Goal: Task Accomplishment & Management: Complete application form

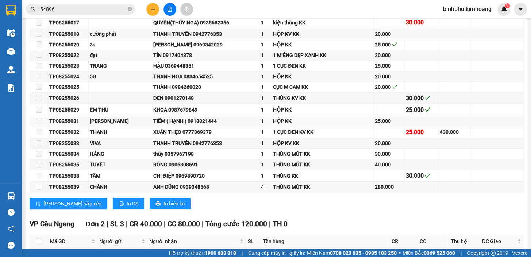
scroll to position [1028, 0]
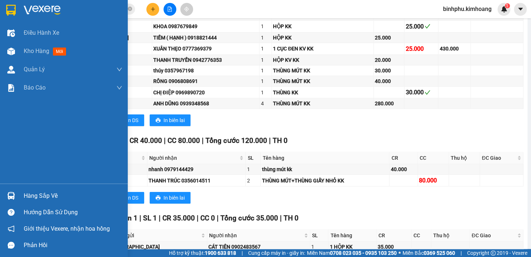
click at [37, 197] on div "Hàng sắp về" at bounding box center [73, 195] width 99 height 11
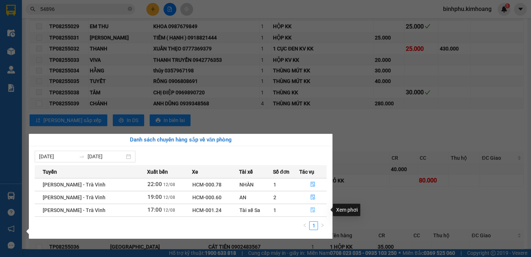
click at [310, 205] on button "button" at bounding box center [313, 210] width 27 height 12
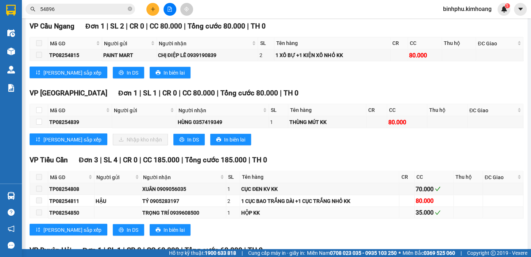
scroll to position [547, 0]
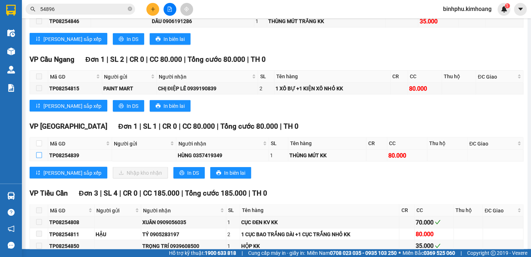
click at [38, 158] on input "checkbox" at bounding box center [39, 155] width 6 height 6
checkbox input "true"
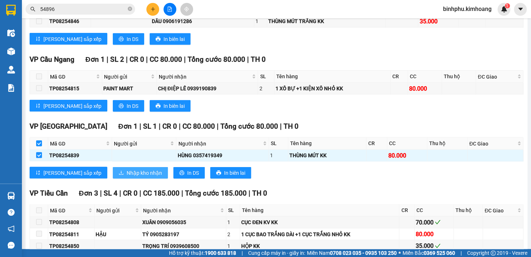
click at [127, 174] on span "Nhập kho nhận" at bounding box center [144, 172] width 35 height 8
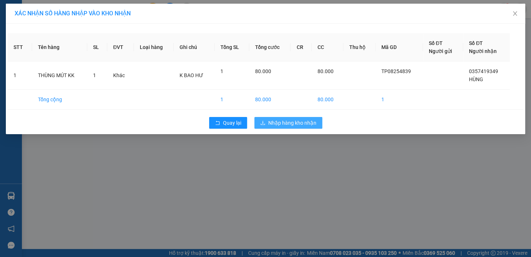
click at [281, 121] on span "Nhập hàng kho nhận" at bounding box center [292, 123] width 48 height 8
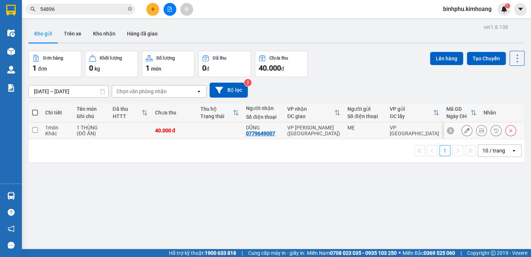
click at [242, 126] on td at bounding box center [220, 130] width 46 height 16
checkbox input "true"
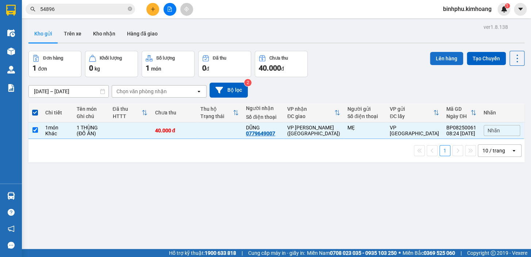
click at [444, 55] on button "Lên hàng" at bounding box center [446, 58] width 33 height 13
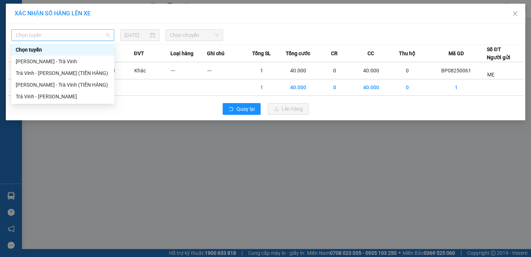
click at [73, 29] on div "Chọn tuyến" at bounding box center [62, 35] width 103 height 12
click at [73, 91] on div "Trà Vinh - [PERSON_NAME]" at bounding box center [62, 96] width 103 height 12
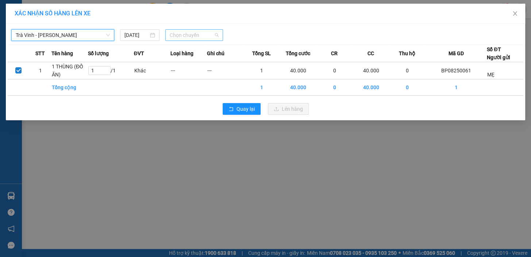
click at [168, 34] on div "Chọn chuyến" at bounding box center [194, 35] width 58 height 12
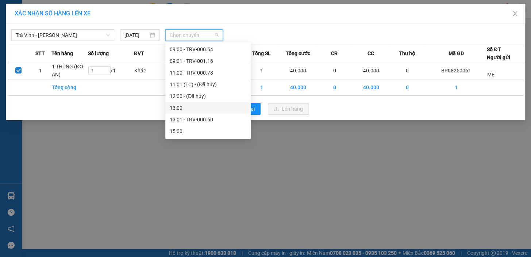
scroll to position [166, 0]
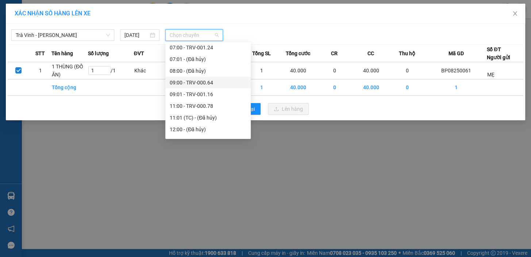
click at [208, 86] on div "09:00 - TRV-000.64" at bounding box center [208, 82] width 77 height 8
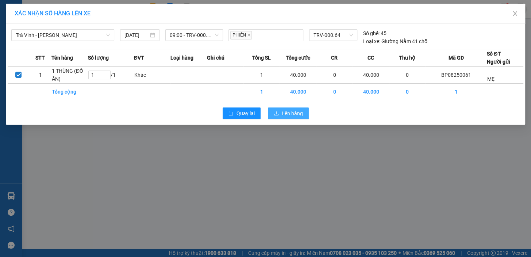
click at [279, 116] on button "Lên hàng" at bounding box center [288, 113] width 41 height 12
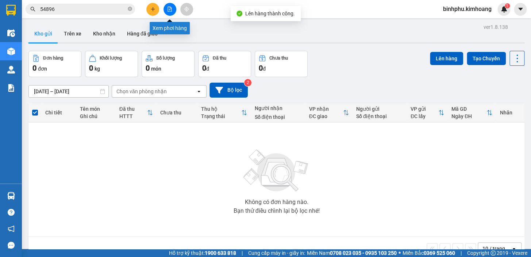
click at [165, 4] on button at bounding box center [169, 9] width 13 height 13
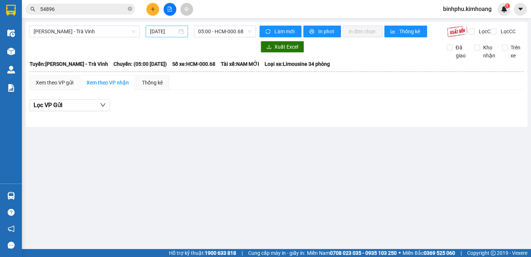
click at [179, 30] on div "[DATE]" at bounding box center [167, 31] width 34 height 8
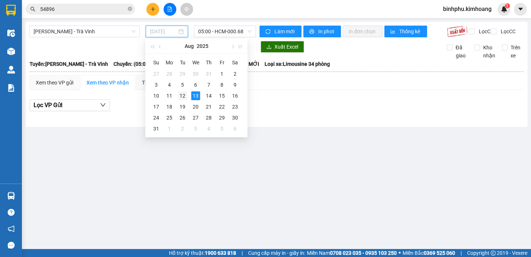
click at [182, 96] on div "12" at bounding box center [182, 95] width 9 height 9
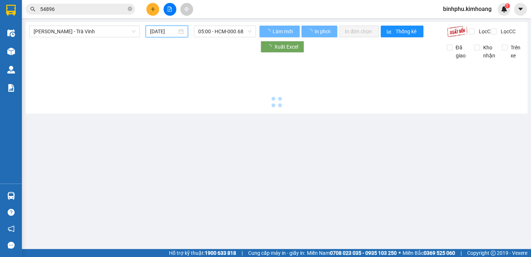
type input "[DATE]"
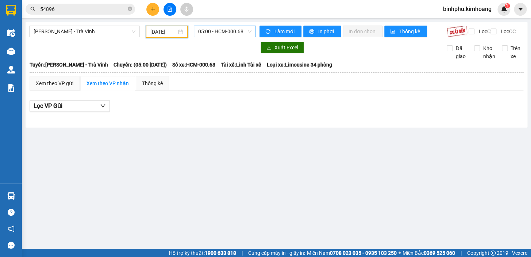
click at [211, 32] on span "05:00 - HCM-000.68" at bounding box center [224, 31] width 53 height 11
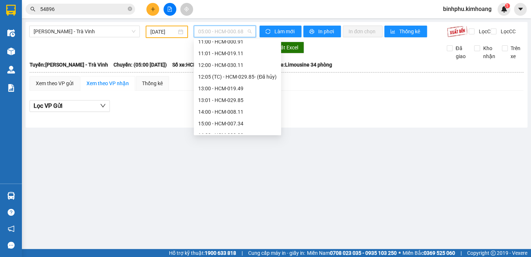
scroll to position [109, 0]
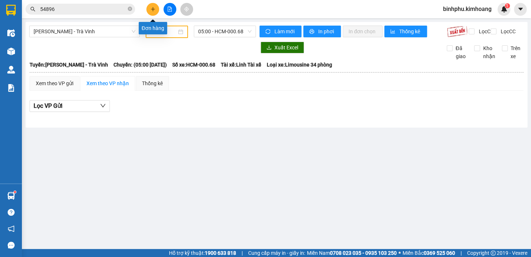
click at [154, 10] on icon "plus" at bounding box center [152, 9] width 5 height 5
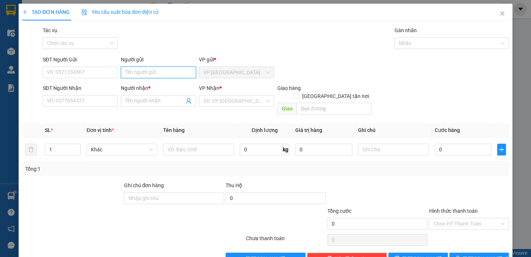
click at [177, 69] on input "Người gửi" at bounding box center [158, 72] width 75 height 12
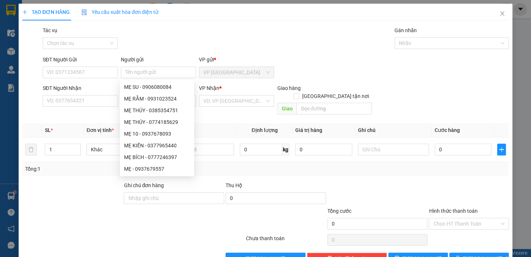
click at [223, 5] on div "TẠO ĐƠN HÀNG Yêu cầu xuất hóa đơn điện tử" at bounding box center [265, 12] width 486 height 17
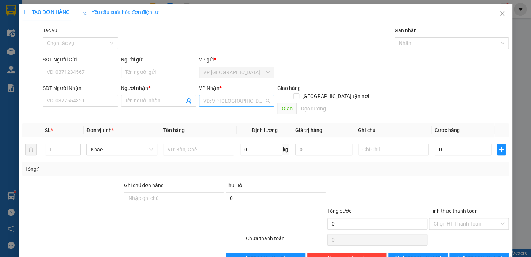
click at [204, 100] on input "search" at bounding box center [233, 100] width 61 height 11
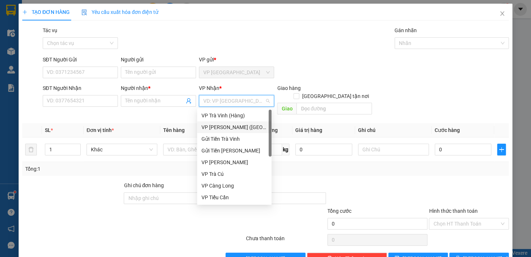
click at [223, 127] on div "VP [PERSON_NAME] ([GEOGRAPHIC_DATA])" at bounding box center [234, 127] width 66 height 8
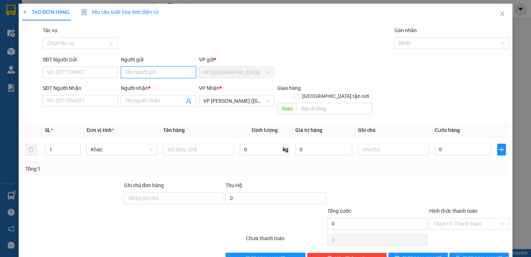
click at [161, 73] on input "Người gửi" at bounding box center [158, 72] width 75 height 12
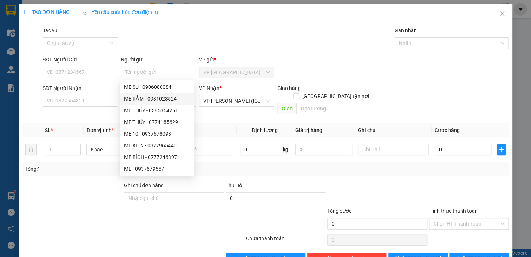
click at [225, 108] on div "VP Nhận * VP [PERSON_NAME] ([GEOGRAPHIC_DATA])" at bounding box center [236, 97] width 75 height 26
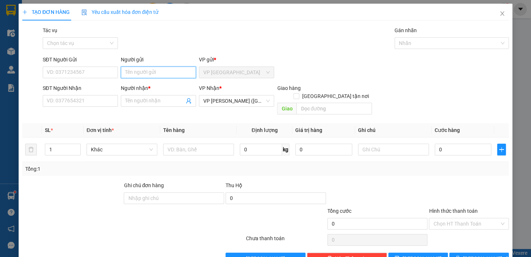
click at [141, 72] on input "Người gửi" at bounding box center [158, 72] width 75 height 12
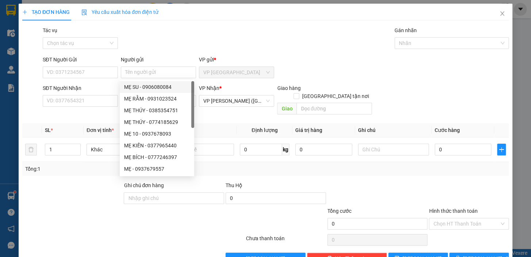
click at [172, 59] on div "Người gửi" at bounding box center [158, 59] width 75 height 8
click at [172, 66] on input "Người gửi" at bounding box center [158, 72] width 75 height 12
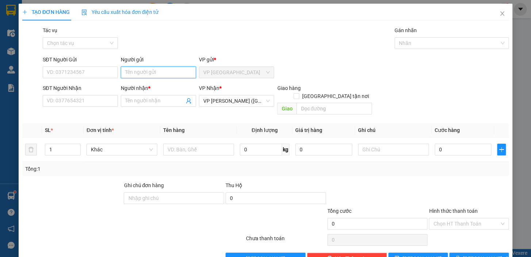
click at [161, 76] on input "Người gửi" at bounding box center [158, 72] width 75 height 12
type input "BÉ TƯ"
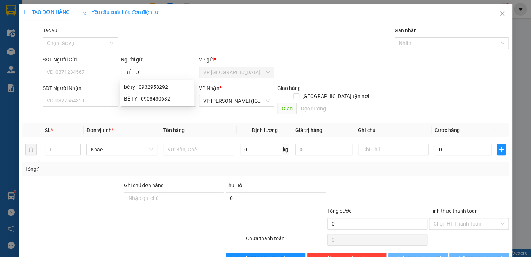
click at [159, 45] on div "Tác vụ Chọn tác vụ Gán nhãn Nhãn" at bounding box center [275, 39] width 469 height 26
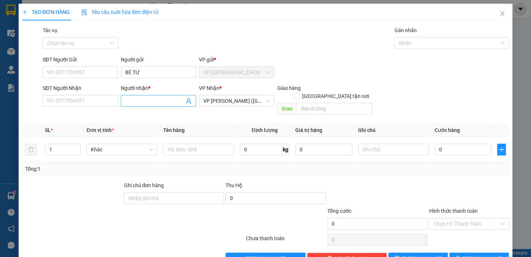
click at [151, 98] on input "Người nhận *" at bounding box center [154, 101] width 59 height 8
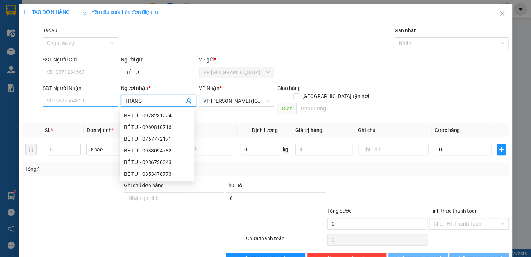
type input "TRÀNG"
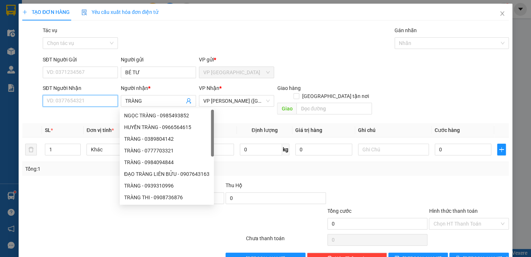
click at [90, 99] on input "SĐT Người Nhận" at bounding box center [80, 101] width 75 height 12
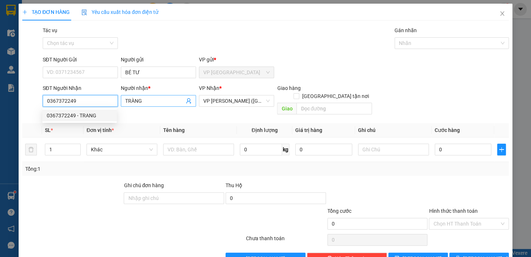
type input "0367372249"
click at [150, 100] on input "TRÀNG" at bounding box center [154, 101] width 59 height 8
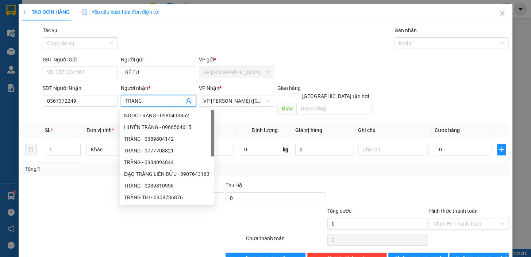
click at [194, 43] on div "Tác vụ Chọn tác vụ Gán nhãn Nhãn" at bounding box center [275, 39] width 469 height 26
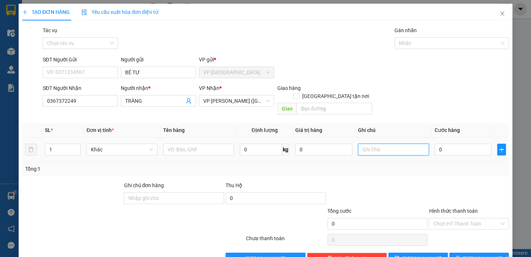
click at [378, 144] on input "text" at bounding box center [393, 149] width 71 height 12
click at [199, 143] on input "text" at bounding box center [198, 149] width 71 height 12
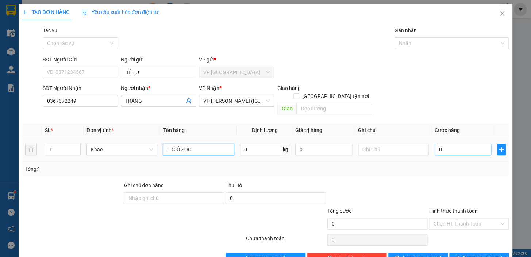
type input "1 GIỎ SỌC"
click at [436, 145] on input "0" at bounding box center [463, 149] width 57 height 12
click at [432, 137] on td "0" at bounding box center [463, 149] width 63 height 24
click at [435, 143] on input "0" at bounding box center [463, 149] width 57 height 12
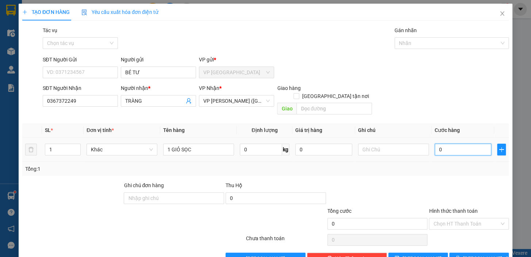
type input "40"
click at [463, 98] on div "SĐT Người Nhận 0367372249 Người nhận * TRÀNG VP Nhận * VP [PERSON_NAME] (Hàng) …" at bounding box center [275, 101] width 469 height 34
type input "40.000"
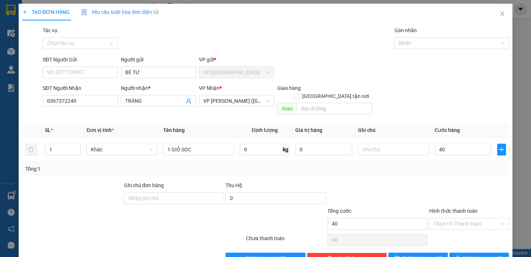
type input "40.000"
click at [386, 145] on input "text" at bounding box center [393, 149] width 71 height 12
click at [214, 143] on input "1 GIỎ SỌC" at bounding box center [198, 149] width 71 height 12
type input "1 GIỎ SỌC (ĐỒ ĂN)"
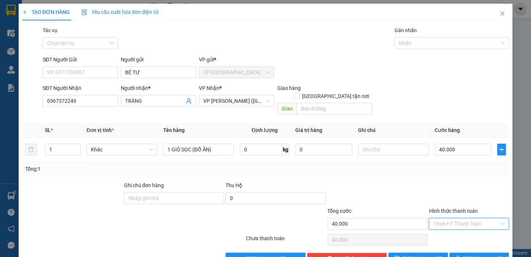
click at [464, 218] on input "Hình thức thanh toán" at bounding box center [466, 223] width 66 height 11
click at [460, 181] on div at bounding box center [468, 194] width 81 height 26
click at [471, 254] on span "[PERSON_NAME] và In" at bounding box center [488, 258] width 51 height 8
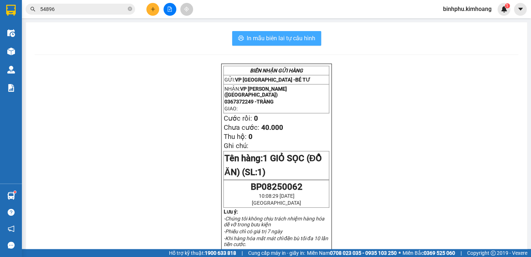
click at [263, 34] on span "In mẫu biên lai tự cấu hình" at bounding box center [281, 38] width 69 height 9
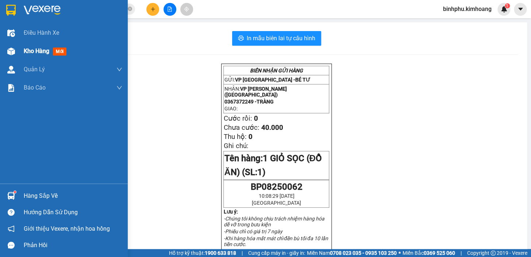
click at [24, 58] on div "Kho hàng mới" at bounding box center [73, 51] width 99 height 18
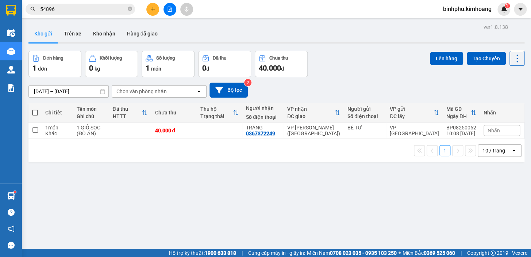
scroll to position [33, 0]
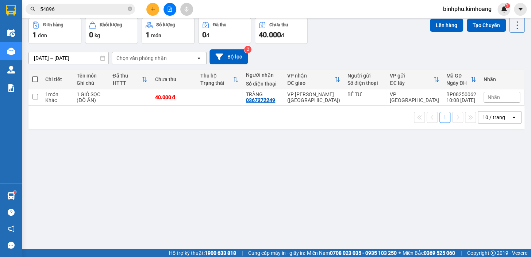
click at [257, 145] on div "ver 1.8.138 Kho gửi Trên xe Kho nhận Hàng đã giao Đơn hàng 1 đơn Khối lượng 0 k…" at bounding box center [277, 117] width 502 height 257
click at [150, 9] on icon "plus" at bounding box center [152, 9] width 5 height 5
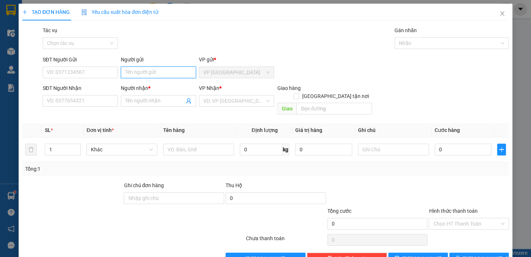
click at [171, 74] on input "Người gửi" at bounding box center [158, 72] width 75 height 12
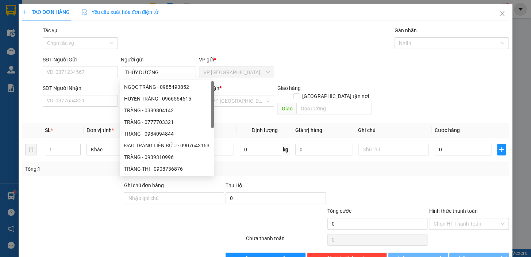
click at [155, 43] on div "Tác vụ Chọn tác vụ Gán nhãn Nhãn" at bounding box center [275, 39] width 469 height 26
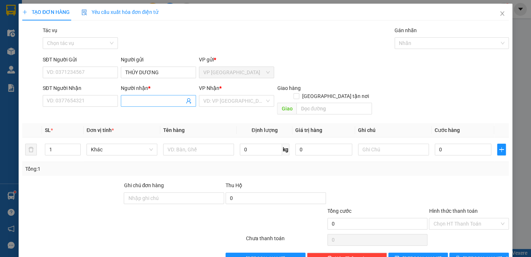
click at [156, 103] on input "Người nhận *" at bounding box center [154, 101] width 59 height 8
click at [140, 70] on input "THÚY DƯƠNG" at bounding box center [158, 72] width 75 height 12
type input "[PERSON_NAME]"
click at [160, 51] on div "Tác vụ Chọn tác vụ Gán nhãn Nhãn" at bounding box center [275, 39] width 469 height 26
click at [155, 102] on input "Người nhận *" at bounding box center [154, 101] width 59 height 8
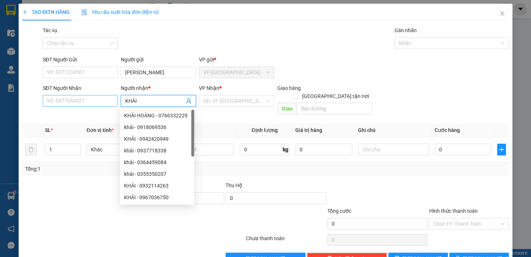
type input "KHẢI"
click at [92, 104] on input "SĐT Người Nhận" at bounding box center [80, 101] width 75 height 12
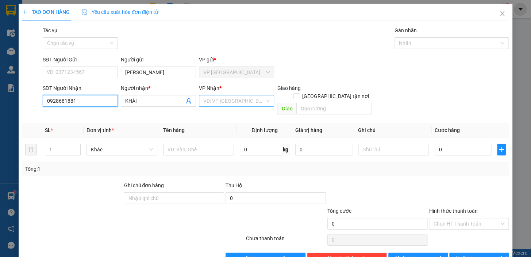
type input "0928681881"
click at [236, 100] on input "search" at bounding box center [233, 100] width 61 height 11
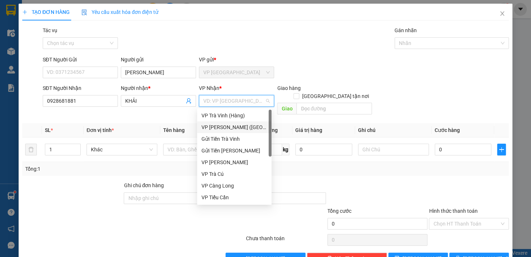
click at [235, 130] on div "VP [PERSON_NAME] ([GEOGRAPHIC_DATA])" at bounding box center [234, 127] width 66 height 8
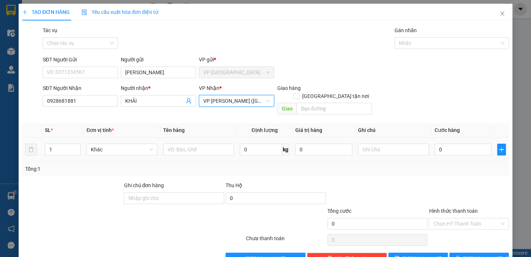
click at [188, 149] on td at bounding box center [198, 149] width 77 height 24
click at [190, 144] on input "text" at bounding box center [198, 149] width 71 height 12
type input "1 THÙNG NHỎ"
click at [372, 143] on input "text" at bounding box center [393, 149] width 71 height 12
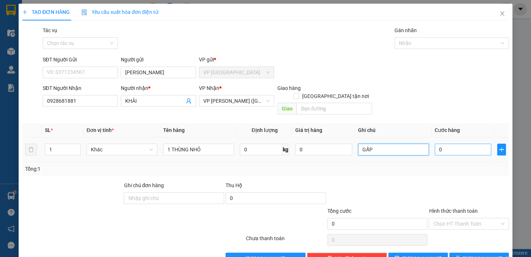
type input "GẤP"
click at [435, 143] on input "0" at bounding box center [463, 149] width 57 height 12
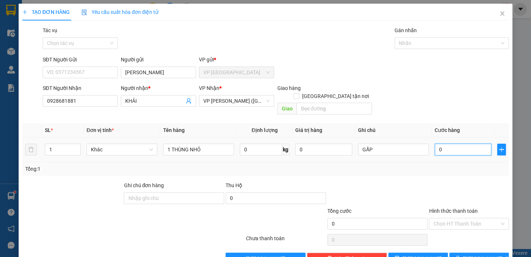
type input "30"
type input "350"
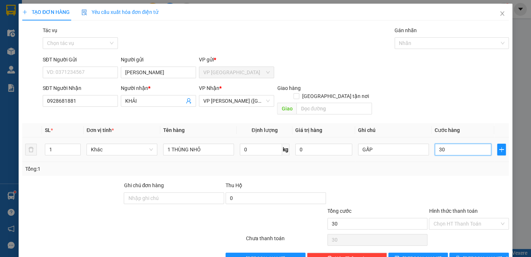
type input "350"
click at [444, 143] on input "350" at bounding box center [463, 149] width 57 height 12
type input "35"
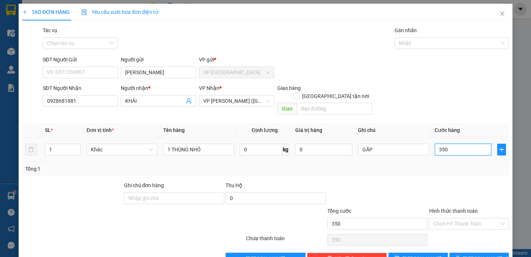
type input "35"
type input "35.000"
click at [448, 83] on form "SĐT Người Gửi VD: 0371234567 Người gửi THÚY HƯƠNG VP gửi * VP [PERSON_NAME] Ngư…" at bounding box center [265, 86] width 486 height 62
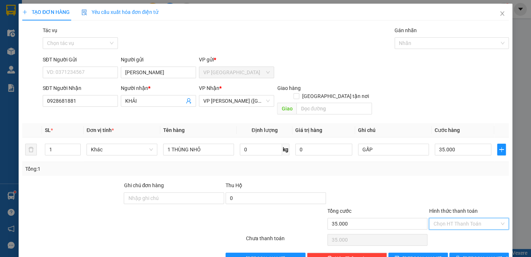
click at [465, 218] on input "Hình thức thanh toán" at bounding box center [466, 223] width 66 height 11
click at [461, 228] on div "Tại văn phòng" at bounding box center [464, 230] width 70 height 8
type input "0"
click at [471, 254] on span "[PERSON_NAME] và In" at bounding box center [488, 258] width 51 height 8
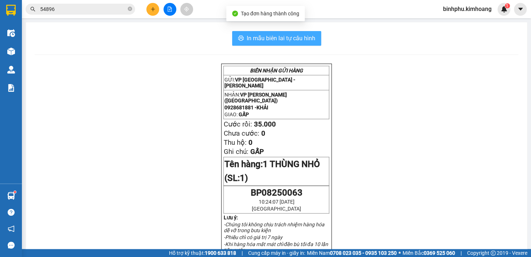
click at [286, 36] on span "In mẫu biên lai tự cấu hình" at bounding box center [281, 38] width 69 height 9
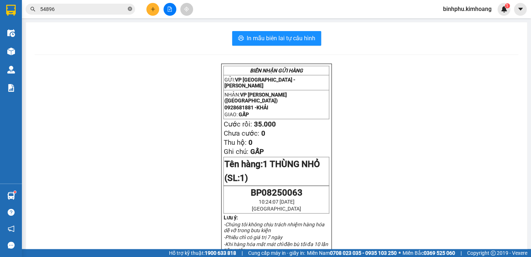
click at [130, 7] on icon "close-circle" at bounding box center [130, 9] width 4 height 4
click at [115, 9] on input "text" at bounding box center [83, 9] width 86 height 8
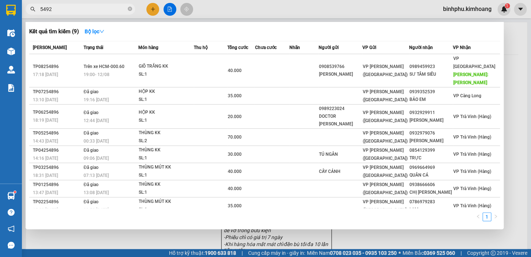
type input "54924"
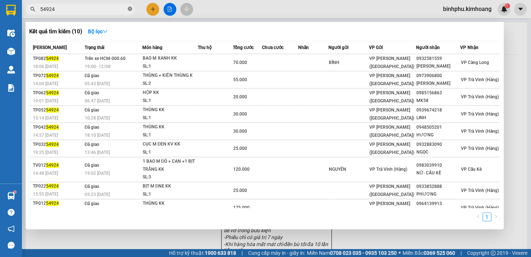
click at [128, 9] on icon "close-circle" at bounding box center [130, 9] width 4 height 4
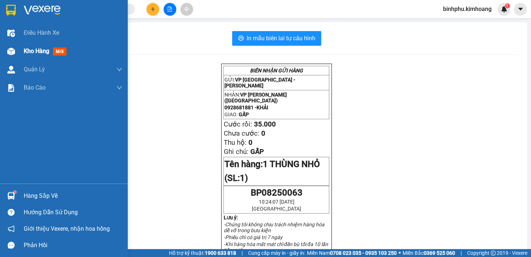
click at [35, 54] on span "Kho hàng" at bounding box center [37, 50] width 26 height 7
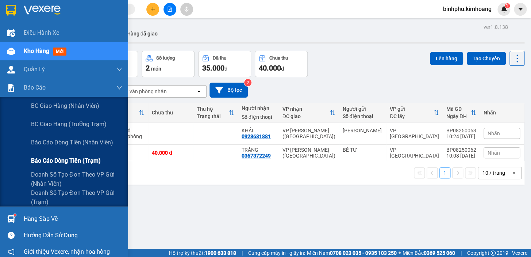
click at [78, 154] on div "Báo cáo dòng tiền (trạm)" at bounding box center [76, 160] width 91 height 18
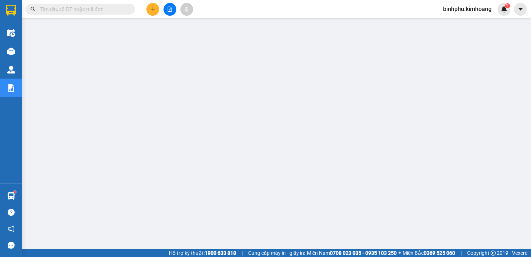
click at [124, 9] on input "text" at bounding box center [83, 9] width 86 height 8
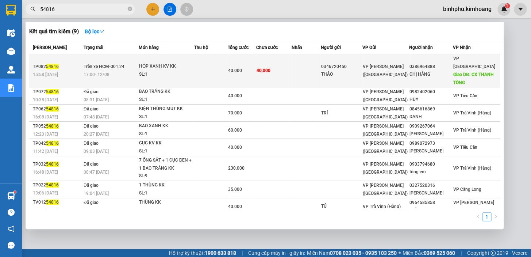
type input "54816"
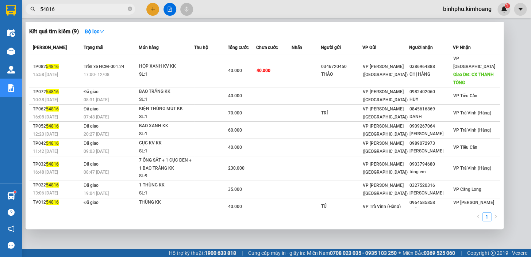
click at [252, 68] on div "40.000" at bounding box center [242, 70] width 28 height 8
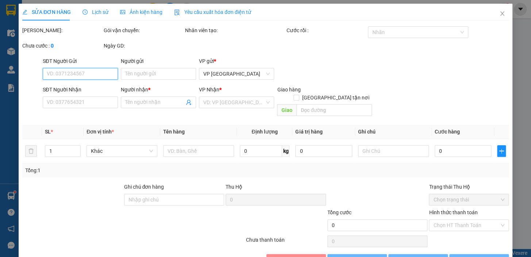
type input "0346720450"
type input "THẢO"
type input "0386964888"
type input "CHỊ HẰNG"
type input "CX THANH TÒNG"
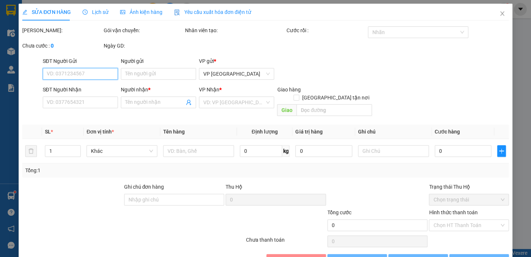
type input "40.000"
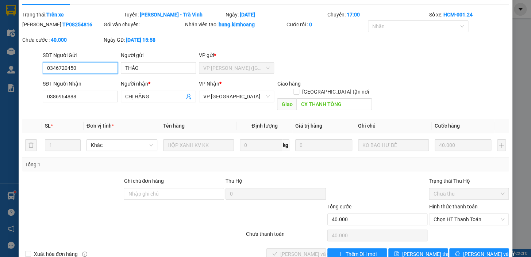
scroll to position [24, 0]
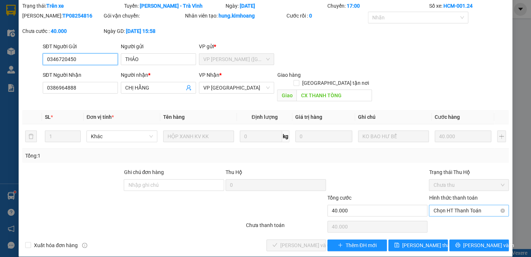
click at [440, 205] on span "Chọn HT Thanh Toán" at bounding box center [468, 210] width 71 height 11
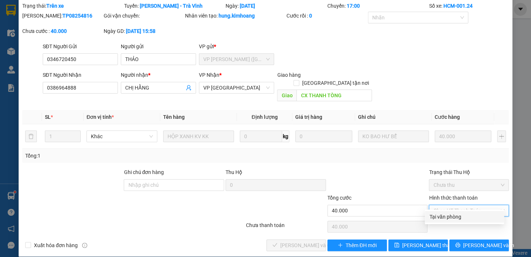
drag, startPoint x: 435, startPoint y: 214, endPoint x: 375, endPoint y: 241, distance: 65.0
click at [434, 214] on div "Tại văn phòng" at bounding box center [464, 216] width 70 height 8
type input "0"
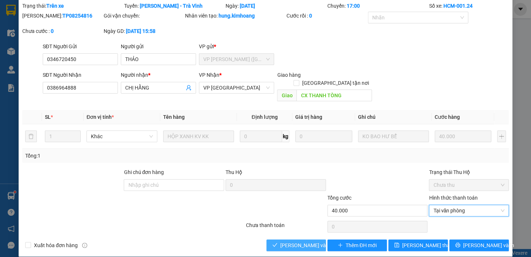
click at [312, 239] on button "[PERSON_NAME] và Giao hàng" at bounding box center [295, 245] width 59 height 12
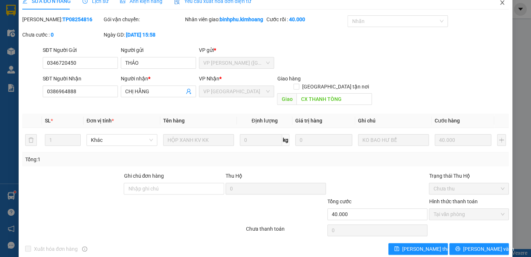
scroll to position [0, 0]
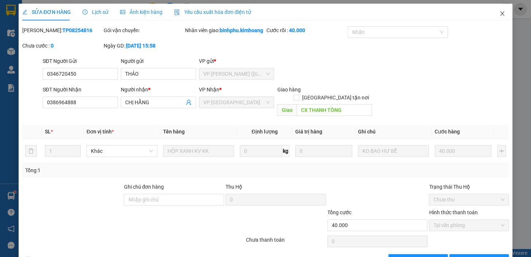
click at [499, 12] on icon "close" at bounding box center [502, 14] width 6 height 6
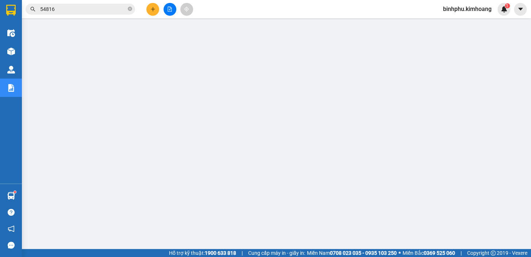
click at [151, 4] on button at bounding box center [152, 9] width 13 height 13
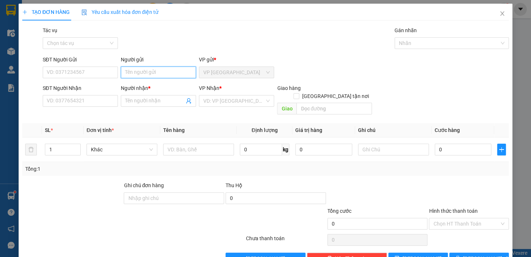
click at [180, 75] on input "Người gửi" at bounding box center [158, 72] width 75 height 12
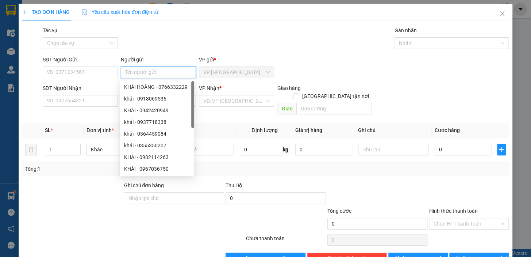
type input "T"
type input "O"
type input "PHƯỢNG"
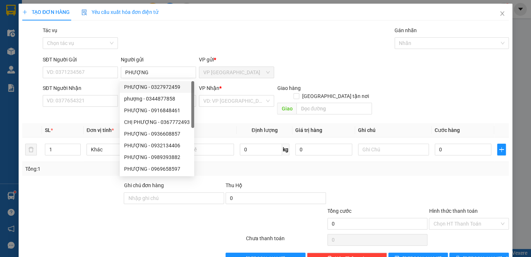
click at [162, 44] on div "Tác vụ Chọn tác vụ Gán nhãn Nhãn" at bounding box center [275, 39] width 469 height 26
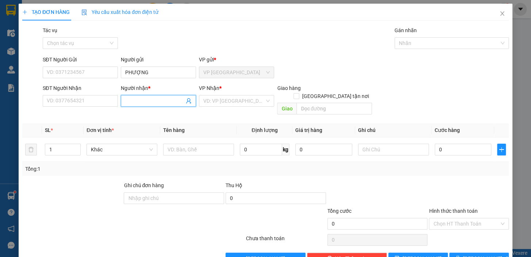
click at [159, 103] on input "Người nhận *" at bounding box center [154, 101] width 59 height 8
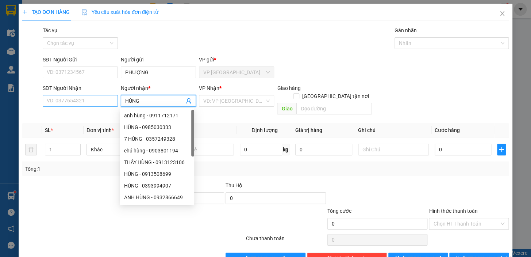
type input "HÙNG"
click at [109, 105] on input "SĐT Người Nhận" at bounding box center [80, 101] width 75 height 12
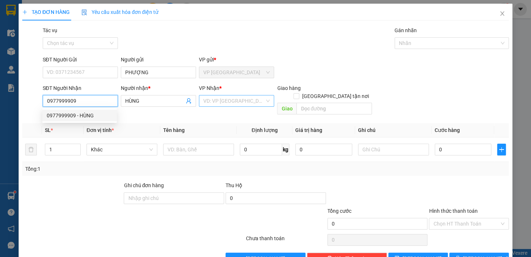
click at [262, 98] on div "VD: VP [GEOGRAPHIC_DATA]" at bounding box center [236, 101] width 75 height 12
type input "0977999909"
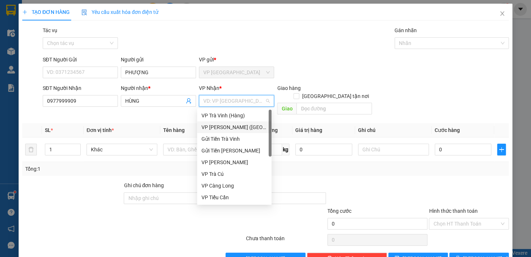
click at [247, 126] on div "VP [PERSON_NAME] ([GEOGRAPHIC_DATA])" at bounding box center [234, 127] width 66 height 8
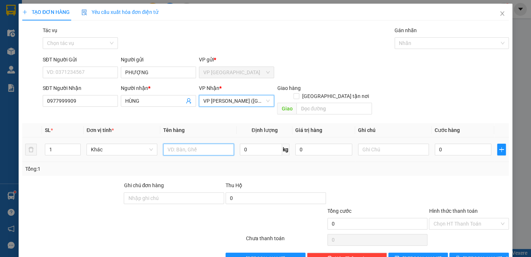
click at [217, 144] on input "text" at bounding box center [198, 149] width 71 height 12
type input "1 BAO ĐỎ"
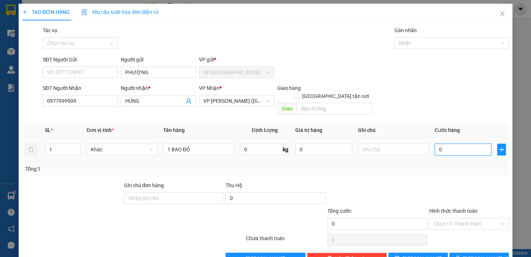
click at [437, 143] on input "0" at bounding box center [463, 149] width 57 height 12
click at [435, 143] on input "0" at bounding box center [463, 149] width 57 height 12
type input "50"
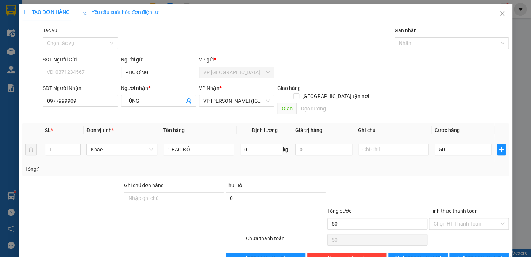
type input "50.000"
click at [437, 123] on th "Cước hàng" at bounding box center [463, 130] width 63 height 14
click at [462, 218] on input "Hình thức thanh toán" at bounding box center [466, 223] width 66 height 11
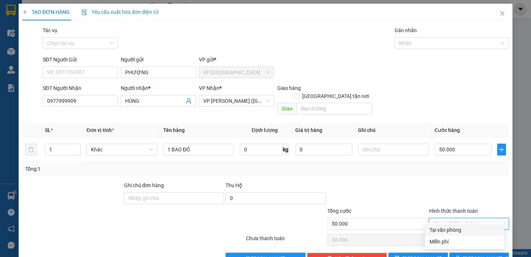
click at [461, 231] on div "Tại văn phòng" at bounding box center [464, 230] width 70 height 8
type input "0"
click at [470, 254] on span "[PERSON_NAME] và In" at bounding box center [488, 258] width 51 height 8
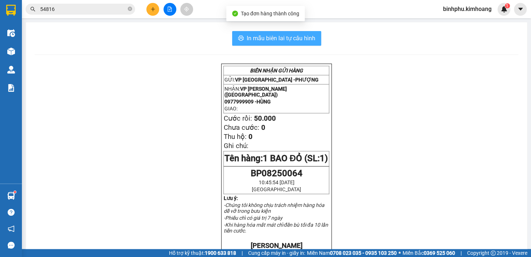
click at [251, 41] on span "In mẫu biên lai tự cấu hình" at bounding box center [281, 38] width 69 height 9
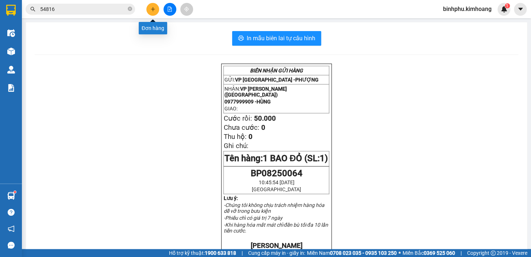
click at [149, 7] on button at bounding box center [152, 9] width 13 height 13
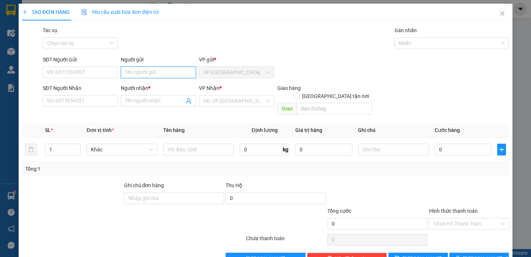
drag, startPoint x: 173, startPoint y: 75, endPoint x: 175, endPoint y: 70, distance: 5.6
click at [173, 74] on input "Người gửi" at bounding box center [158, 72] width 75 height 12
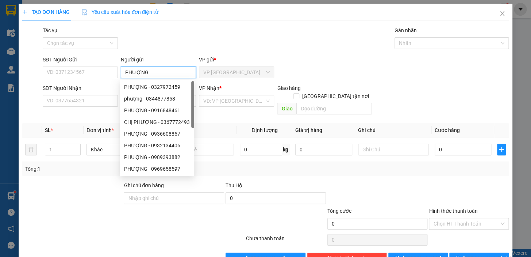
type input "PHƯỢNG"
click at [175, 50] on div "Tác vụ Chọn tác vụ Gán nhãn Nhãn" at bounding box center [275, 39] width 469 height 26
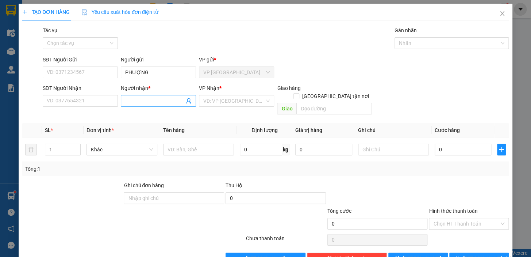
click at [159, 101] on input "Người nhận *" at bounding box center [154, 101] width 59 height 8
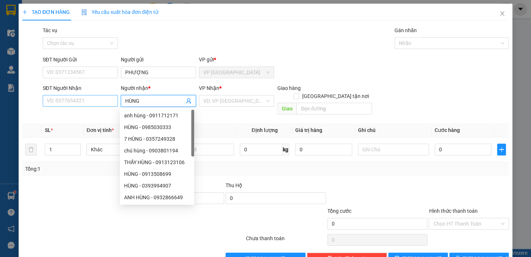
type input "HÙNG"
click at [113, 98] on input "SĐT Người Nhận" at bounding box center [80, 101] width 75 height 12
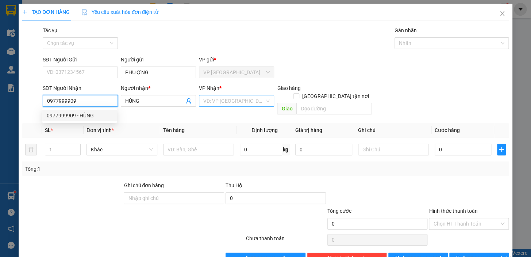
type input "0977999909"
click at [229, 100] on input "search" at bounding box center [233, 100] width 61 height 11
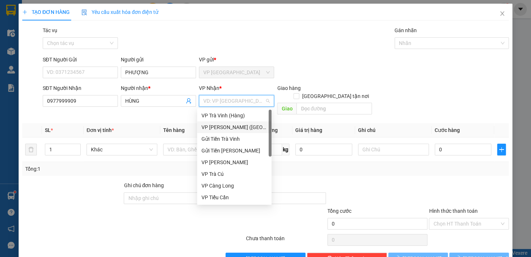
click at [223, 124] on div "VP [PERSON_NAME] ([GEOGRAPHIC_DATA])" at bounding box center [234, 127] width 66 height 8
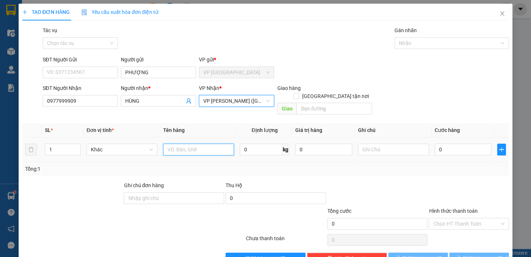
click at [190, 145] on input "text" at bounding box center [198, 149] width 71 height 12
type input "1 BAO ĐỎ"
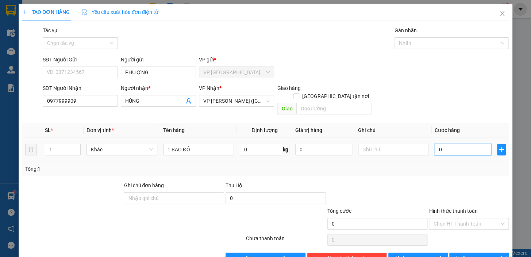
click at [435, 143] on input "0" at bounding box center [463, 149] width 57 height 12
click at [436, 143] on input "0" at bounding box center [463, 149] width 57 height 12
click at [435, 143] on input "0" at bounding box center [463, 149] width 57 height 12
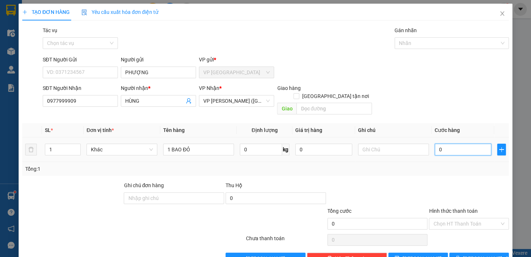
type input "50"
type input "50.000"
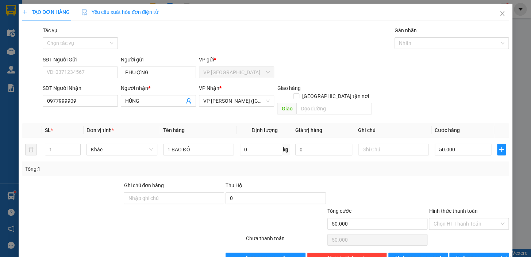
click at [452, 105] on div "SĐT Người Nhận 0977999909 Người nhận * HÙNG VP Nhận * VP [PERSON_NAME] ([GEOGRA…" at bounding box center [275, 101] width 469 height 34
drag, startPoint x: 461, startPoint y: 215, endPoint x: 461, endPoint y: 223, distance: 8.0
click at [461, 218] on input "Hình thức thanh toán" at bounding box center [466, 223] width 66 height 11
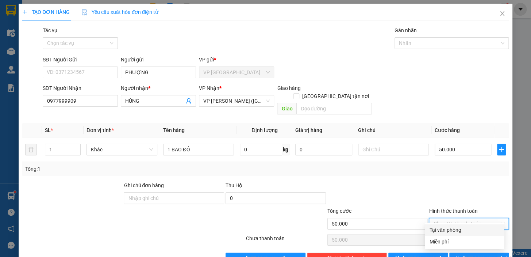
click at [460, 226] on div "Tại văn phòng" at bounding box center [464, 230] width 70 height 8
type input "0"
click at [469, 243] on div "Transit Pickup Surcharge Ids Transit Deliver Surcharge Ids Transit Deliver Surc…" at bounding box center [265, 145] width 486 height 238
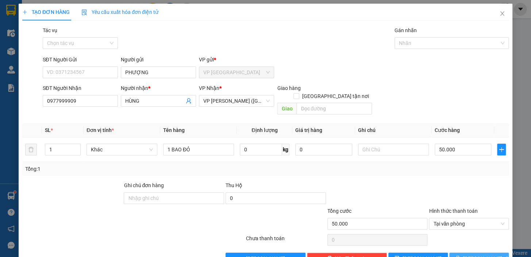
click at [470, 252] on button "[PERSON_NAME] và In" at bounding box center [478, 258] width 59 height 12
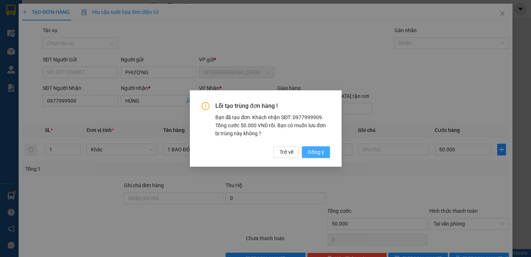
click at [307, 150] on button "Đồng ý" at bounding box center [316, 152] width 28 height 12
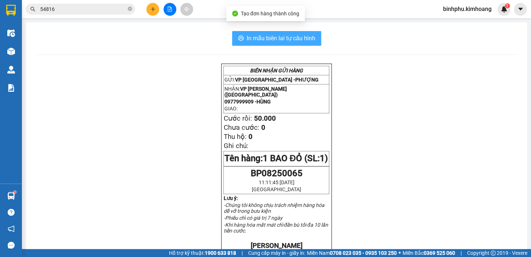
click at [266, 45] on button "In mẫu biên lai tự cấu hình" at bounding box center [276, 38] width 89 height 15
click at [268, 42] on span "In mẫu biên lai tự cấu hình" at bounding box center [281, 38] width 69 height 9
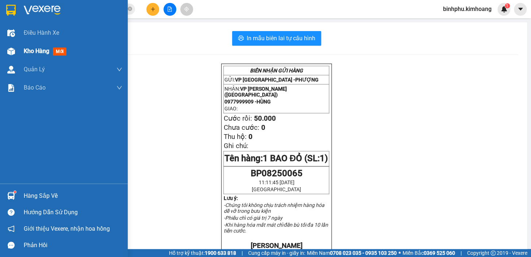
click at [18, 46] on div "Kho hàng mới" at bounding box center [64, 51] width 128 height 18
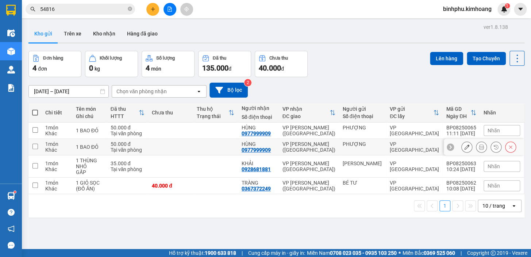
click at [169, 143] on td at bounding box center [170, 147] width 45 height 16
checkbox input "true"
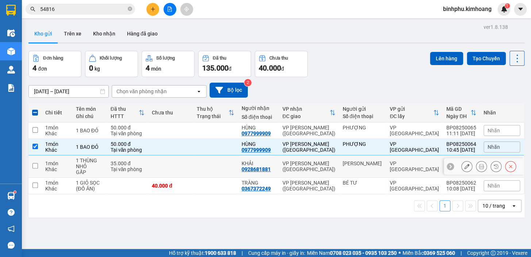
click at [176, 165] on td at bounding box center [170, 166] width 45 height 22
checkbox input "true"
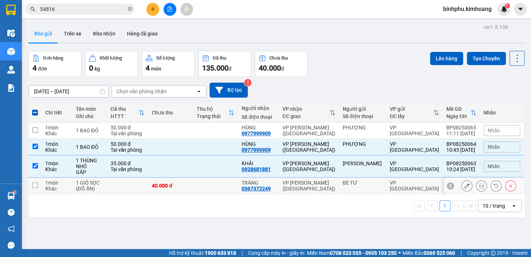
click at [187, 185] on div "40.000 đ" at bounding box center [171, 185] width 38 height 6
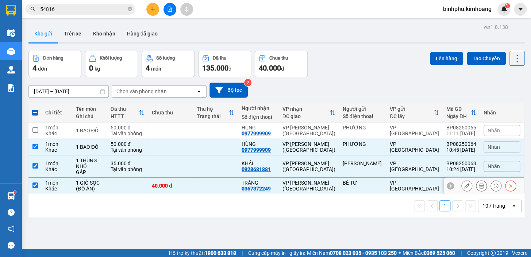
click at [187, 185] on div "40.000 đ" at bounding box center [171, 185] width 38 height 6
checkbox input "false"
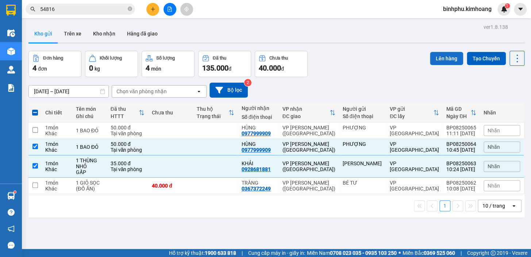
click at [435, 59] on button "Lên hàng" at bounding box center [446, 58] width 33 height 13
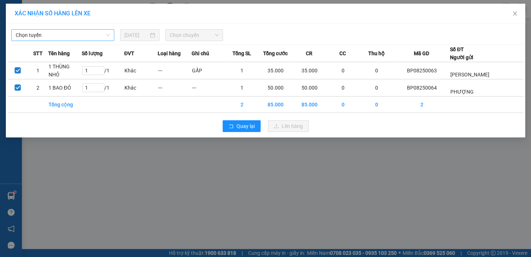
click at [61, 35] on span "Chọn tuyến" at bounding box center [63, 35] width 94 height 11
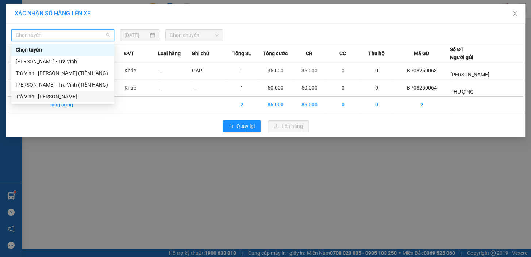
click at [73, 95] on div "Trà Vinh - [PERSON_NAME]" at bounding box center [63, 96] width 94 height 8
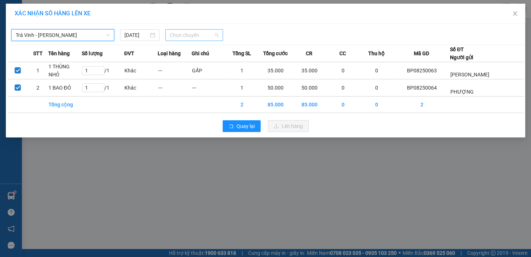
click at [174, 34] on span "Chọn chuyến" at bounding box center [194, 35] width 49 height 11
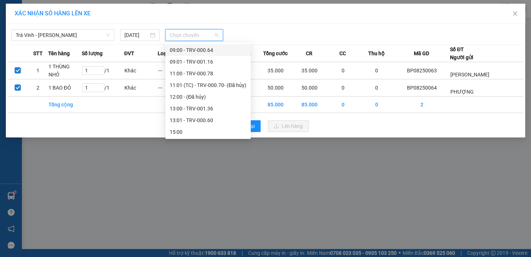
scroll to position [199, 0]
click at [216, 77] on div "11:00 - TRV-000.78" at bounding box center [207, 73] width 85 height 12
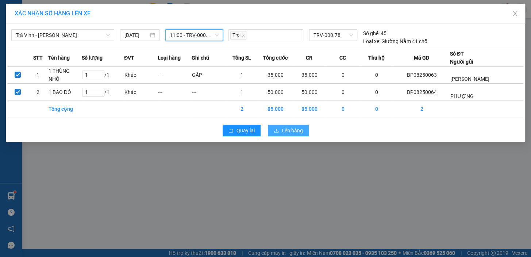
click at [291, 128] on span "Lên hàng" at bounding box center [292, 130] width 21 height 8
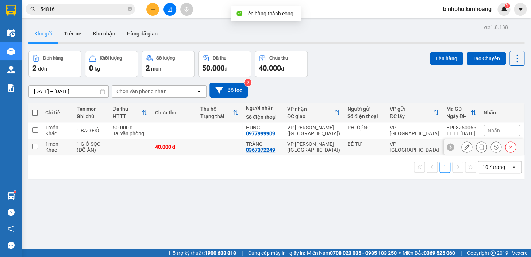
click at [228, 142] on td at bounding box center [220, 147] width 46 height 16
checkbox input "true"
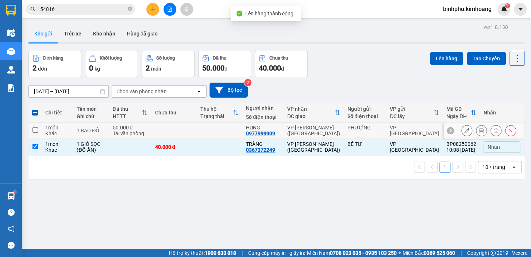
click at [231, 131] on td at bounding box center [220, 130] width 46 height 16
checkbox input "true"
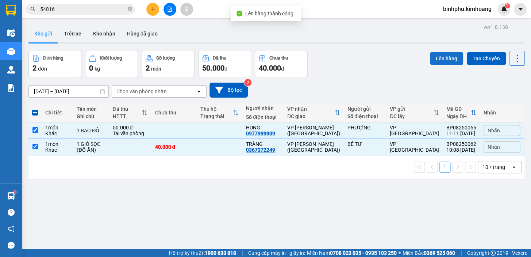
click at [439, 59] on button "Lên hàng" at bounding box center [446, 58] width 33 height 13
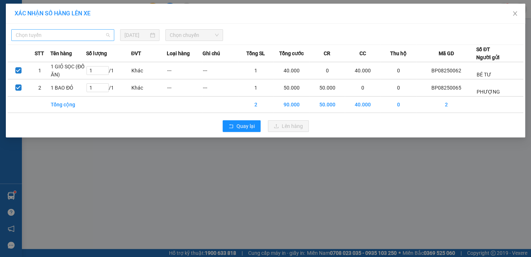
click at [70, 32] on span "Chọn tuyến" at bounding box center [63, 35] width 94 height 11
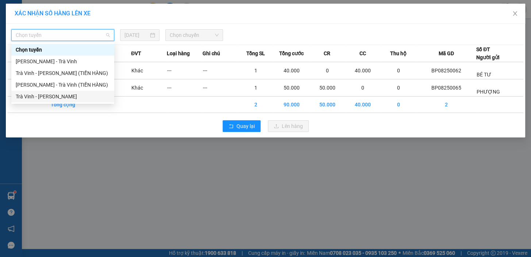
click at [93, 96] on div "Trà Vinh - [PERSON_NAME]" at bounding box center [63, 96] width 94 height 8
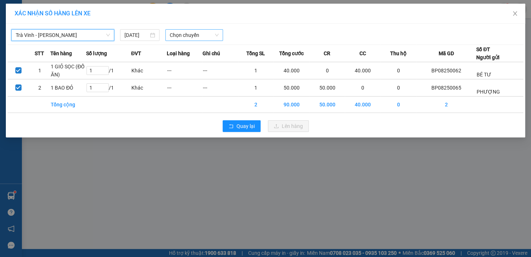
click at [210, 36] on span "Chọn chuyến" at bounding box center [194, 35] width 49 height 11
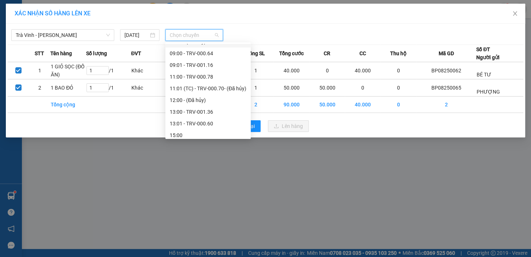
scroll to position [199, 0]
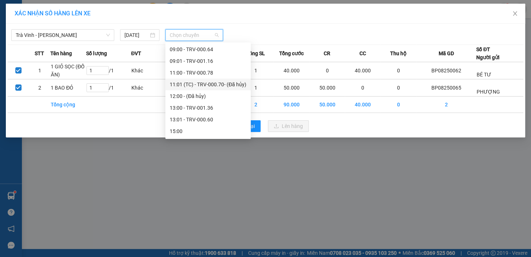
click at [216, 86] on div "11:01 (TC) - TRV-000.70 - (Đã hủy)" at bounding box center [208, 84] width 77 height 8
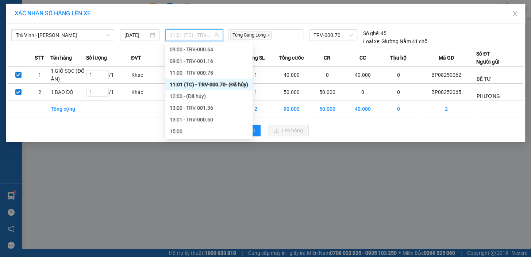
click at [205, 33] on span "11:01 (TC) - TRV-000.70 - (Đã hủy)" at bounding box center [194, 35] width 49 height 11
click at [208, 70] on div "11:00 - TRV-000.78" at bounding box center [209, 73] width 78 height 8
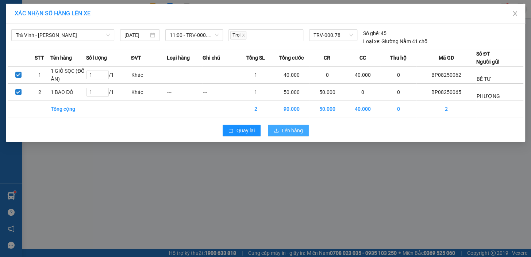
click at [288, 129] on span "Lên hàng" at bounding box center [292, 130] width 21 height 8
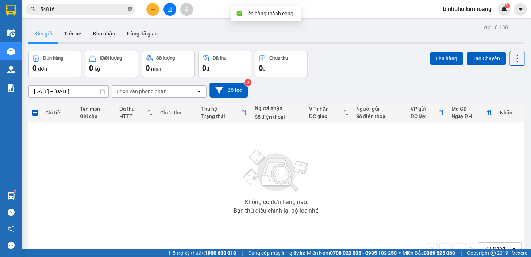
click at [131, 11] on span at bounding box center [130, 9] width 4 height 7
click at [121, 11] on input "text" at bounding box center [83, 9] width 86 height 8
click at [101, 8] on input "text" at bounding box center [83, 9] width 86 height 8
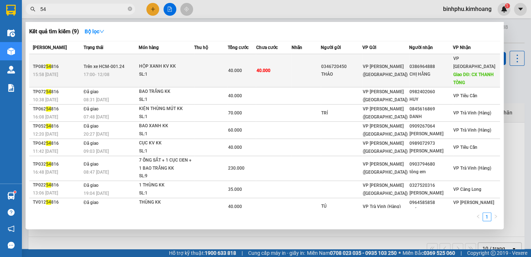
drag, startPoint x: 110, startPoint y: 5, endPoint x: 106, endPoint y: 66, distance: 61.1
click at [107, 16] on div "Kết quả tìm kiếm ( 9 ) Bộ lọc Mã ĐH Trạng thái Món hàng Thu hộ Tổng cước Chưa c…" at bounding box center [71, 9] width 142 height 13
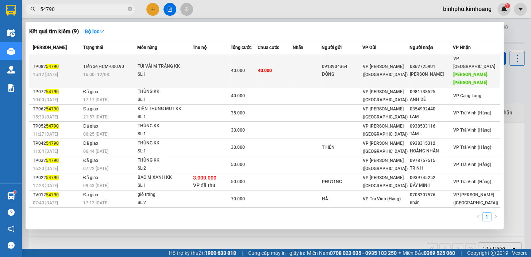
type input "54790"
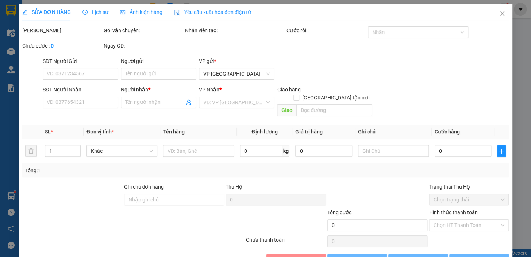
type input "0913904364"
type input "ĐÔNG"
type input "0862725901"
type input "[PERSON_NAME]"
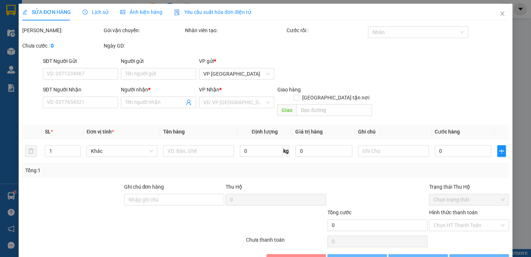
type input "40.000"
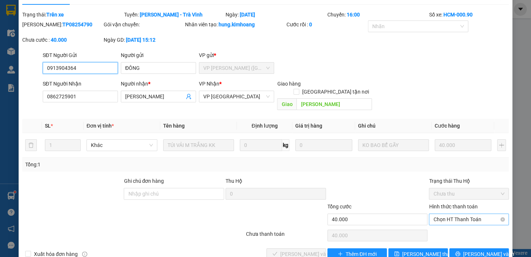
scroll to position [24, 0]
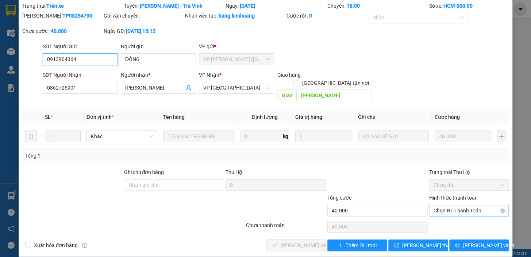
click at [444, 205] on span "Chọn HT Thanh Toán" at bounding box center [468, 210] width 71 height 11
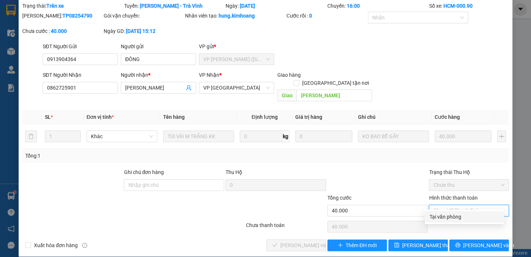
click at [446, 216] on div "Tại văn phòng" at bounding box center [464, 216] width 70 height 8
type input "0"
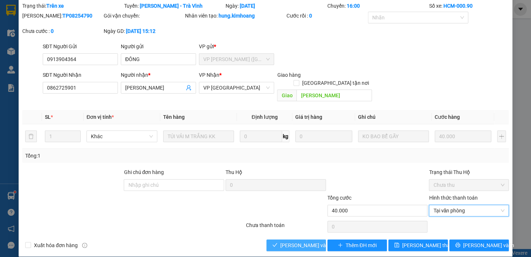
click at [301, 239] on button "[PERSON_NAME] và Giao hàng" at bounding box center [295, 245] width 59 height 12
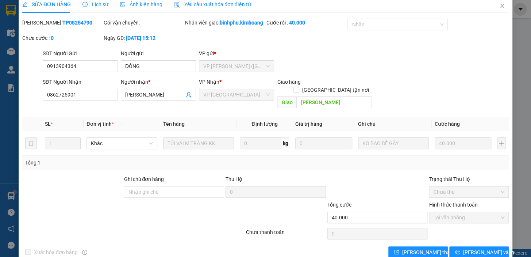
scroll to position [0, 0]
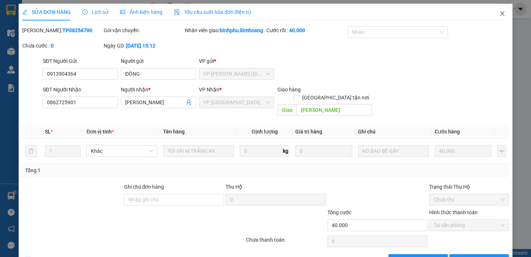
click at [499, 12] on icon "close" at bounding box center [502, 14] width 6 height 6
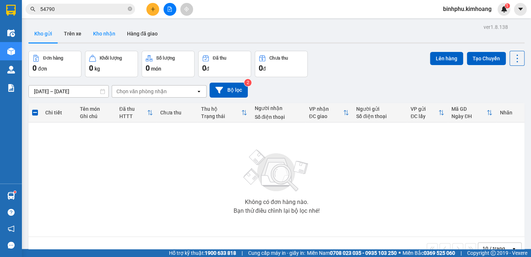
click at [105, 30] on button "Kho nhận" at bounding box center [104, 34] width 34 height 18
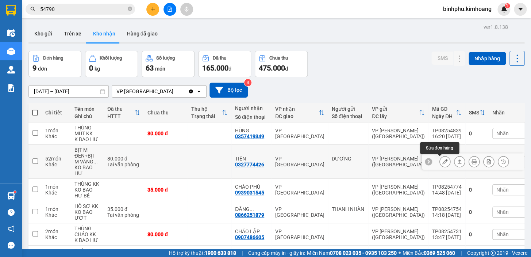
click at [442, 160] on icon at bounding box center [444, 161] width 5 height 5
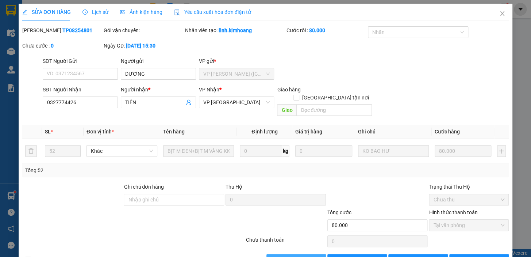
click at [301, 255] on span "[PERSON_NAME] và Giao hàng" at bounding box center [315, 259] width 70 height 8
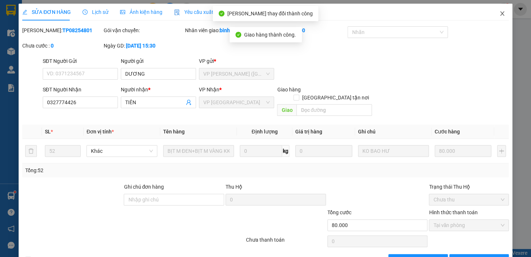
click at [499, 15] on icon "close" at bounding box center [502, 14] width 6 height 6
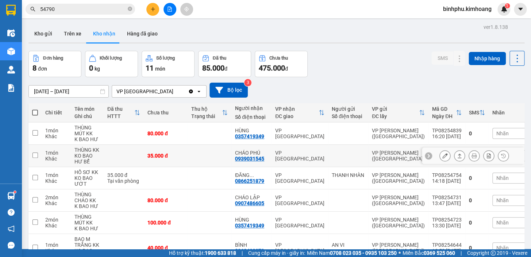
click at [440, 158] on button at bounding box center [445, 155] width 10 height 13
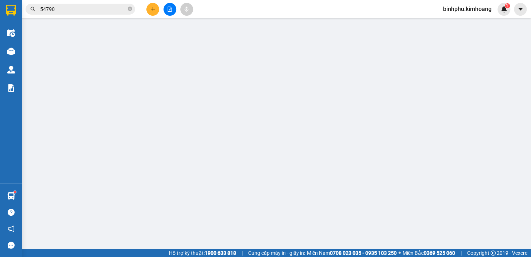
type input "0939031545"
type input "CHÁO PHÚ"
type input "35.000"
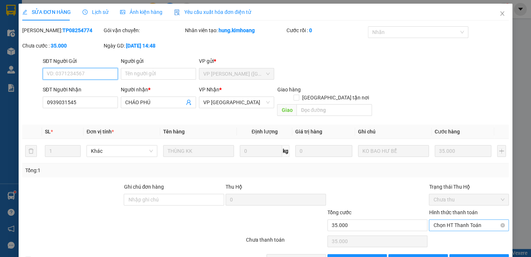
click at [467, 219] on span "Chọn HT Thanh Toán" at bounding box center [468, 224] width 71 height 11
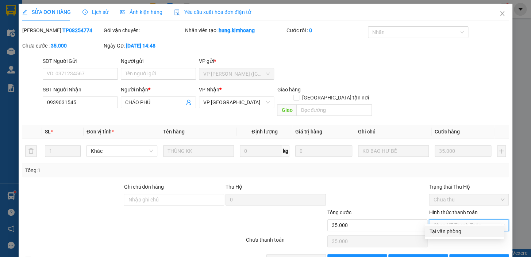
click at [463, 229] on div "Tại văn phòng" at bounding box center [464, 231] width 70 height 8
type input "0"
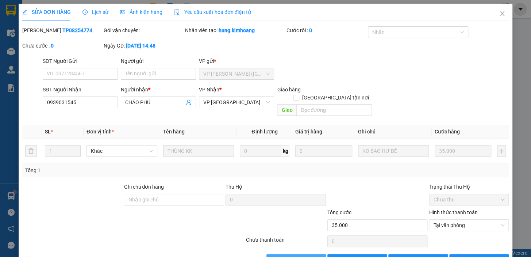
click at [304, 255] on span "[PERSON_NAME] và Giao hàng" at bounding box center [315, 259] width 70 height 8
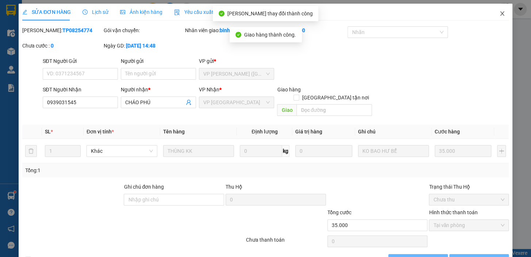
click at [499, 12] on icon "close" at bounding box center [502, 14] width 6 height 6
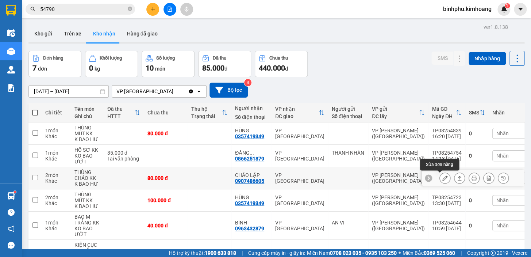
click at [440, 180] on button at bounding box center [445, 178] width 10 height 13
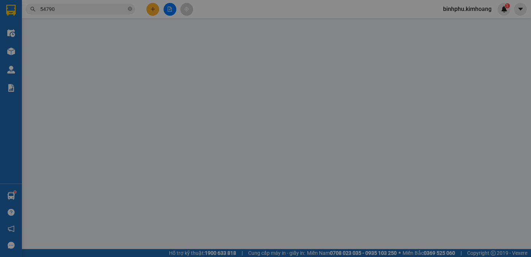
type input "0907486605"
type input "CHÁO LẬP"
type input "80.000"
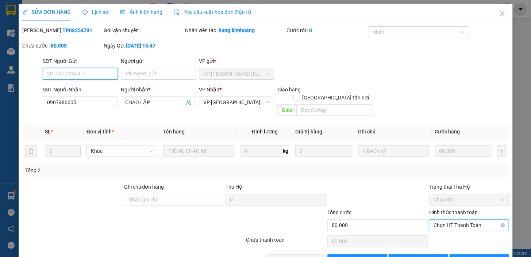
click at [452, 219] on span "Chọn HT Thanh Toán" at bounding box center [468, 224] width 71 height 11
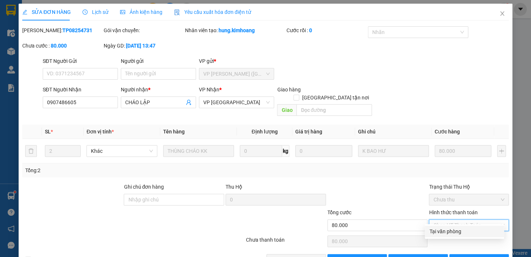
click at [451, 232] on div "Tại văn phòng" at bounding box center [464, 231] width 70 height 8
type input "0"
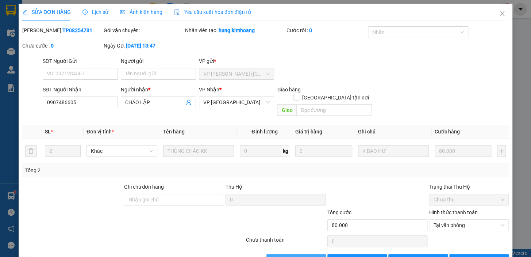
click at [318, 254] on button "[PERSON_NAME] và Giao hàng" at bounding box center [295, 260] width 59 height 12
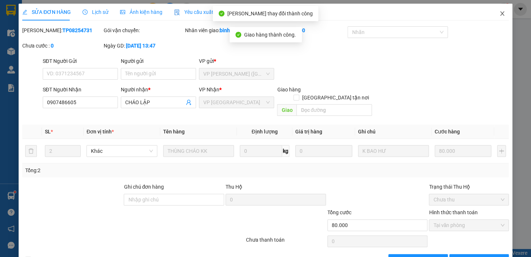
click at [500, 14] on icon "close" at bounding box center [502, 13] width 4 height 4
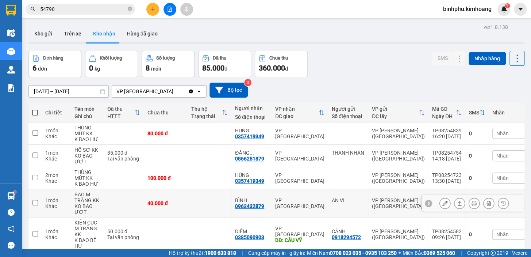
scroll to position [57, 0]
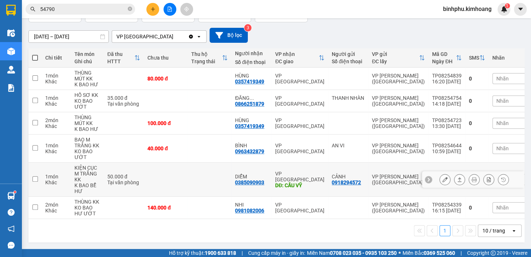
click at [442, 178] on icon at bounding box center [444, 179] width 5 height 5
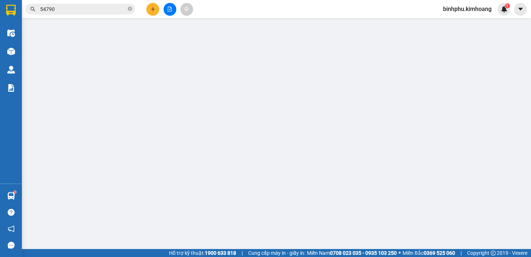
type input "0918294572"
type input "CẢNH"
type input "0385090903"
type input "DIỄM"
type input "CẦU VỸ"
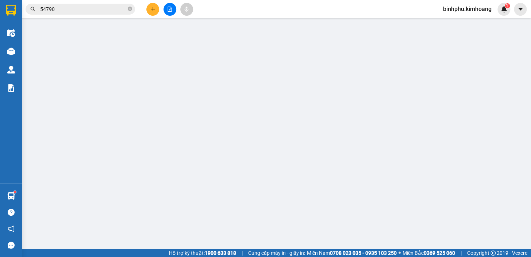
type input "50.000"
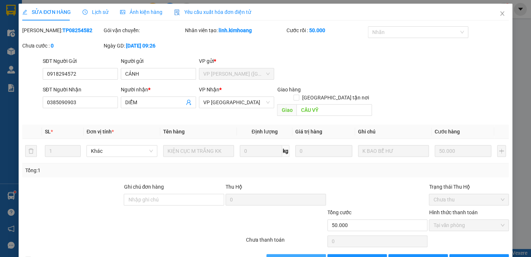
click at [304, 255] on span "[PERSON_NAME] và Giao hàng" at bounding box center [315, 259] width 70 height 8
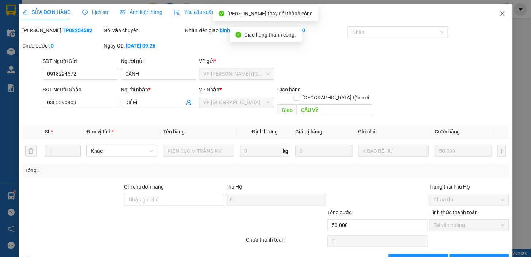
click at [499, 16] on icon "close" at bounding box center [502, 14] width 6 height 6
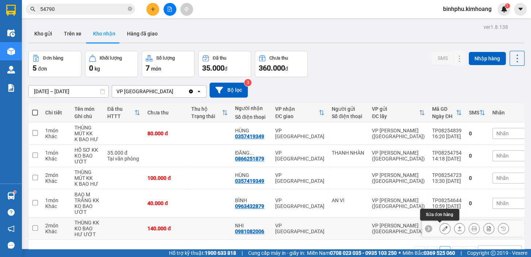
click at [442, 230] on icon at bounding box center [444, 228] width 5 height 5
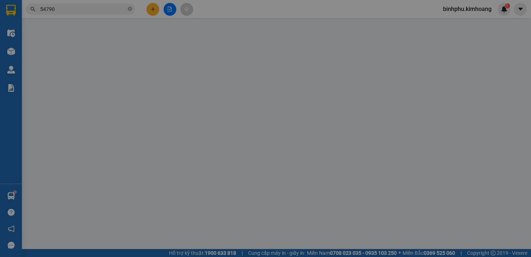
type input "0981082006"
type input "NHI"
type input "140.000"
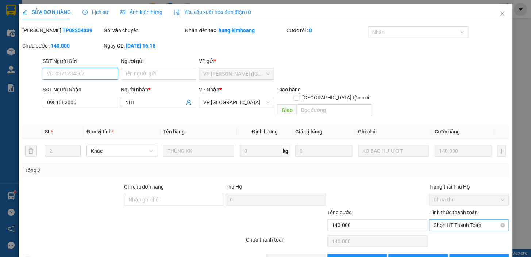
click at [455, 219] on span "Chọn HT Thanh Toán" at bounding box center [468, 224] width 71 height 11
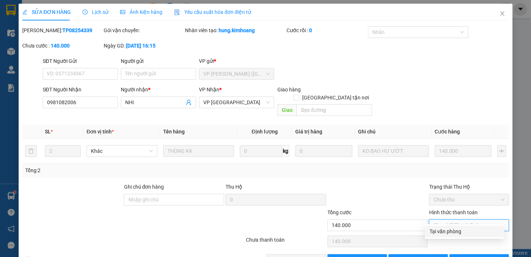
click at [456, 228] on div "Tại văn phòng" at bounding box center [464, 231] width 70 height 8
type input "0"
click at [296, 255] on span "[PERSON_NAME] và Giao hàng" at bounding box center [315, 259] width 70 height 8
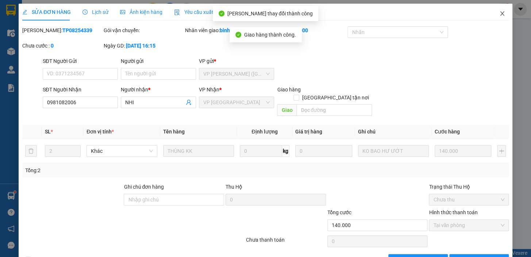
click at [499, 11] on icon "close" at bounding box center [502, 14] width 6 height 6
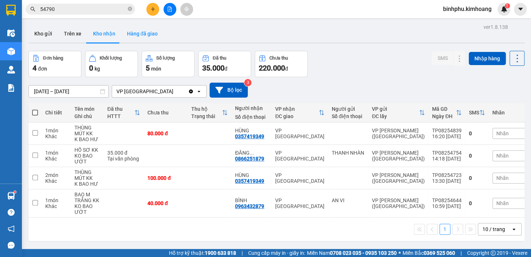
click at [159, 32] on button "Hàng đã giao" at bounding box center [142, 34] width 42 height 18
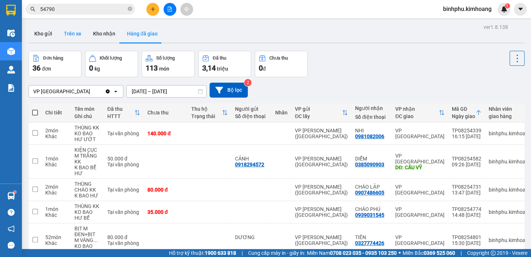
click at [71, 35] on button "Trên xe" at bounding box center [72, 34] width 29 height 18
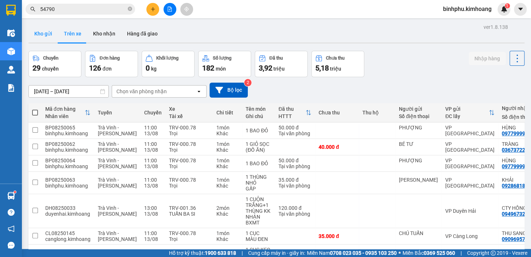
click at [40, 33] on button "Kho gửi" at bounding box center [43, 34] width 30 height 18
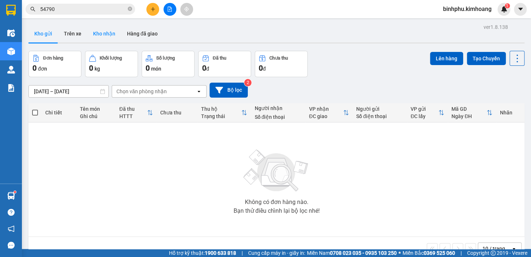
click at [97, 35] on button "Kho nhận" at bounding box center [104, 34] width 34 height 18
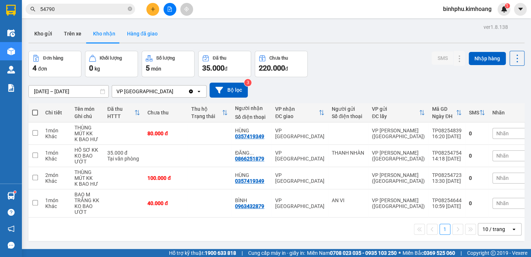
click at [149, 31] on button "Hàng đã giao" at bounding box center [142, 34] width 42 height 18
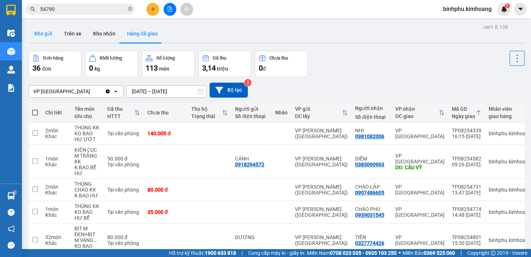
click at [52, 38] on button "Kho gửi" at bounding box center [43, 34] width 30 height 18
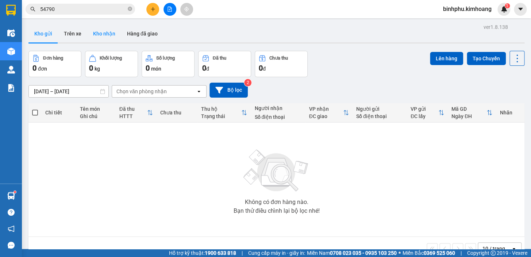
click at [113, 40] on button "Kho nhận" at bounding box center [104, 34] width 34 height 18
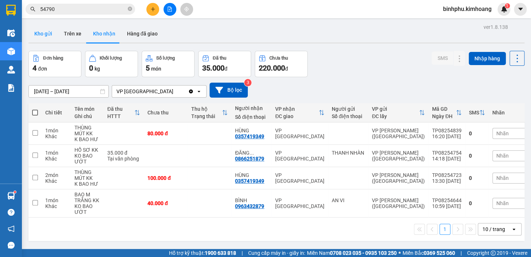
click at [33, 30] on button "Kho gửi" at bounding box center [43, 34] width 30 height 18
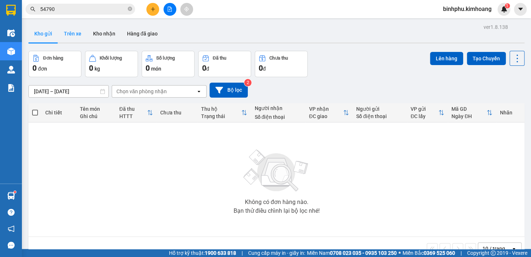
click at [71, 30] on button "Trên xe" at bounding box center [72, 34] width 29 height 18
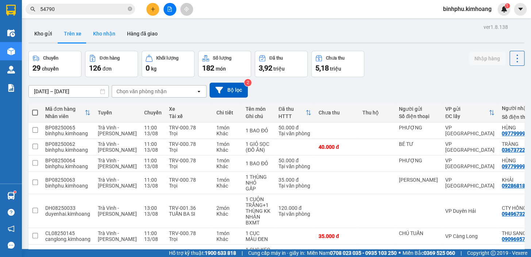
click at [106, 36] on button "Kho nhận" at bounding box center [104, 34] width 34 height 18
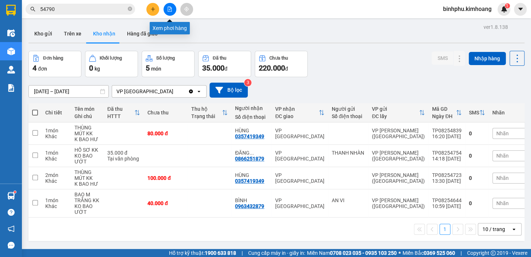
click at [167, 7] on icon "file-add" at bounding box center [169, 9] width 5 height 5
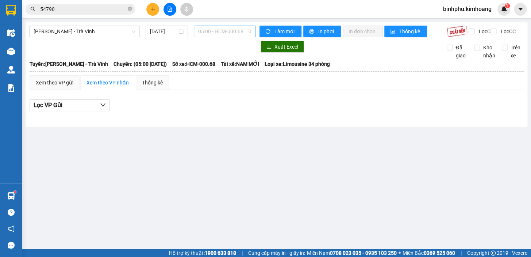
click at [209, 31] on span "05:00 - HCM-000.68" at bounding box center [224, 31] width 53 height 11
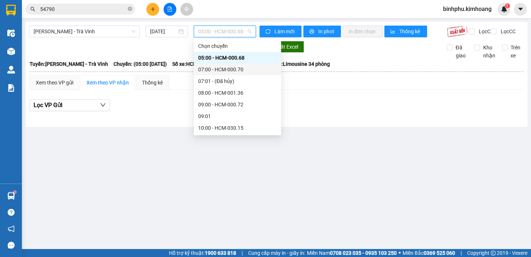
click at [225, 64] on div "07:00 - HCM-000.70" at bounding box center [237, 69] width 87 height 12
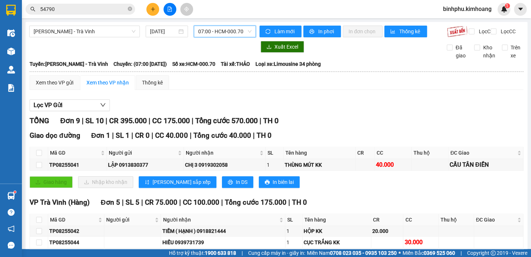
click at [229, 45] on div "[PERSON_NAME] - Trà Vinh [DATE] 07:00 07:00 - HCM-000.70 Làm mới In phơi In đơn…" at bounding box center [277, 240] width 502 height 436
click at [231, 35] on span "07:00 - HCM-000.70" at bounding box center [224, 31] width 53 height 11
click at [233, 30] on span "07:00 - HCM-000.70" at bounding box center [224, 31] width 53 height 11
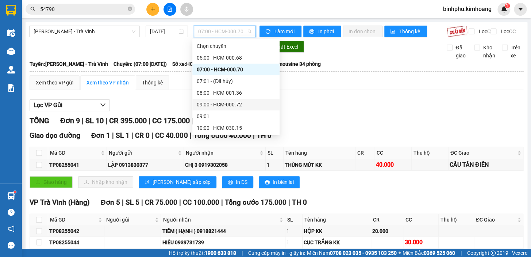
click at [400, 111] on div "Lọc VP Gửi" at bounding box center [277, 105] width 494 height 12
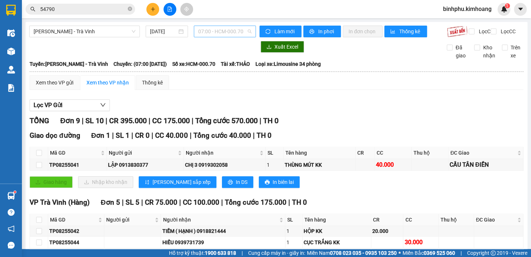
click at [224, 33] on span "07:00 - HCM-000.70" at bounding box center [224, 31] width 53 height 11
click at [203, 27] on span "07:00 - HCM-000.70" at bounding box center [224, 31] width 53 height 11
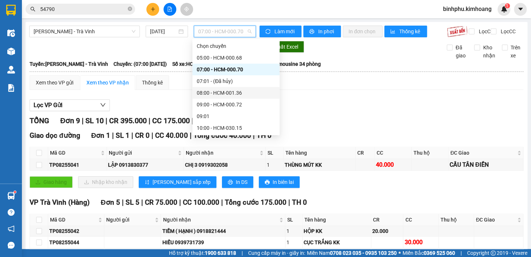
click at [207, 89] on div "08:00 - HCM-001.36" at bounding box center [236, 93] width 78 height 8
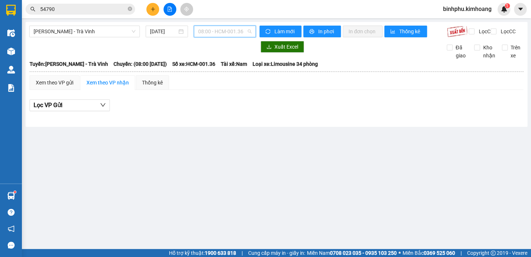
click at [220, 30] on span "08:00 - HCM-001.36" at bounding box center [224, 31] width 53 height 11
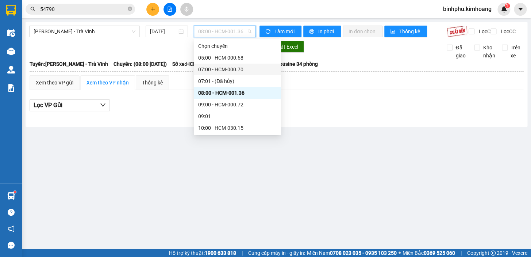
click at [231, 70] on div "07:00 - HCM-000.70" at bounding box center [237, 69] width 78 height 8
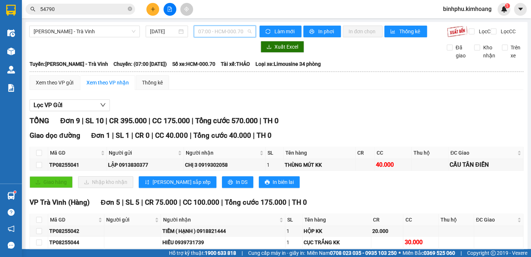
click at [206, 30] on span "07:00 - HCM-000.70" at bounding box center [224, 31] width 53 height 11
